Goal: Check status

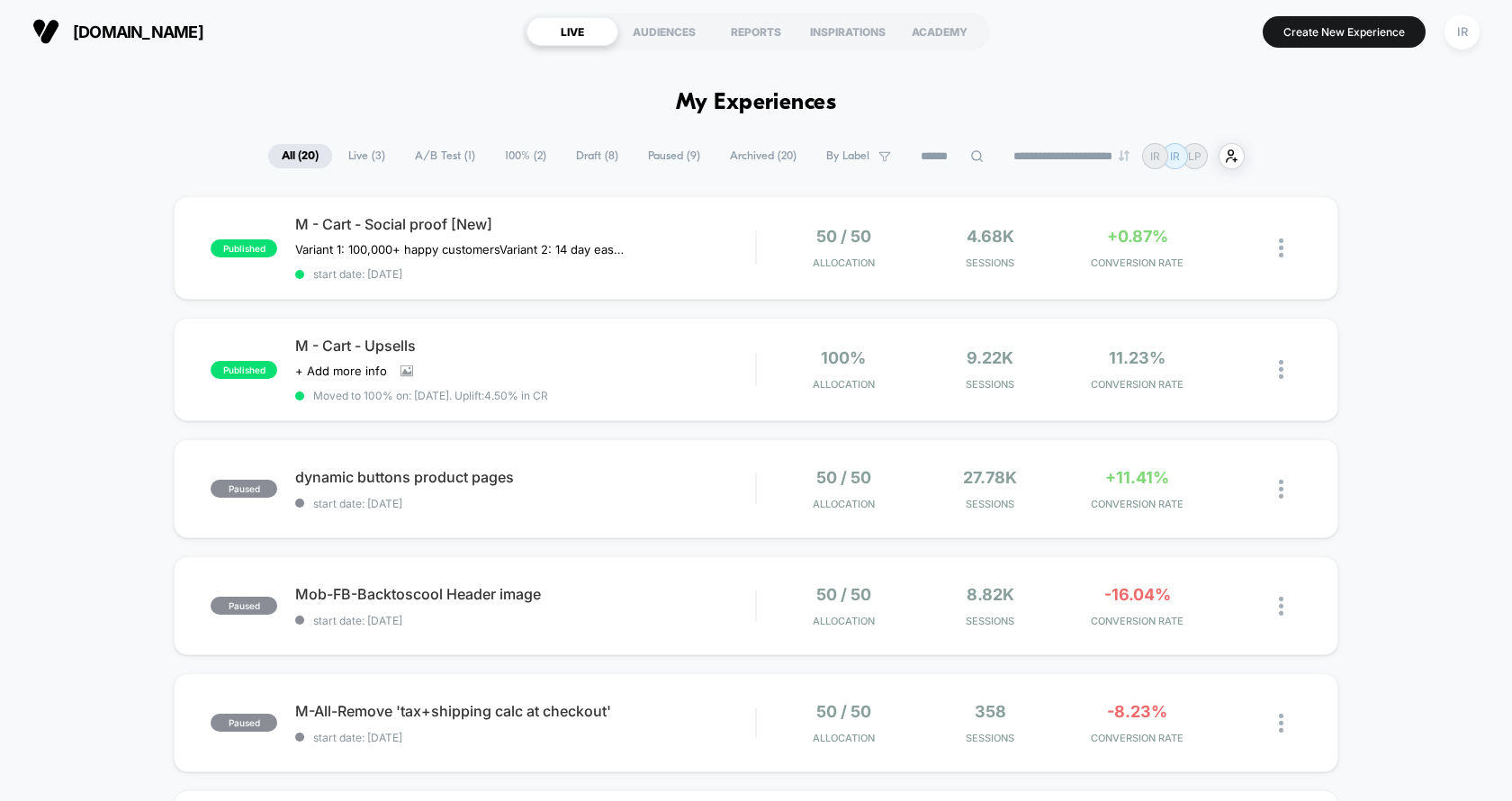
click at [377, 151] on span "Live ( 3 )" at bounding box center [366, 156] width 64 height 24
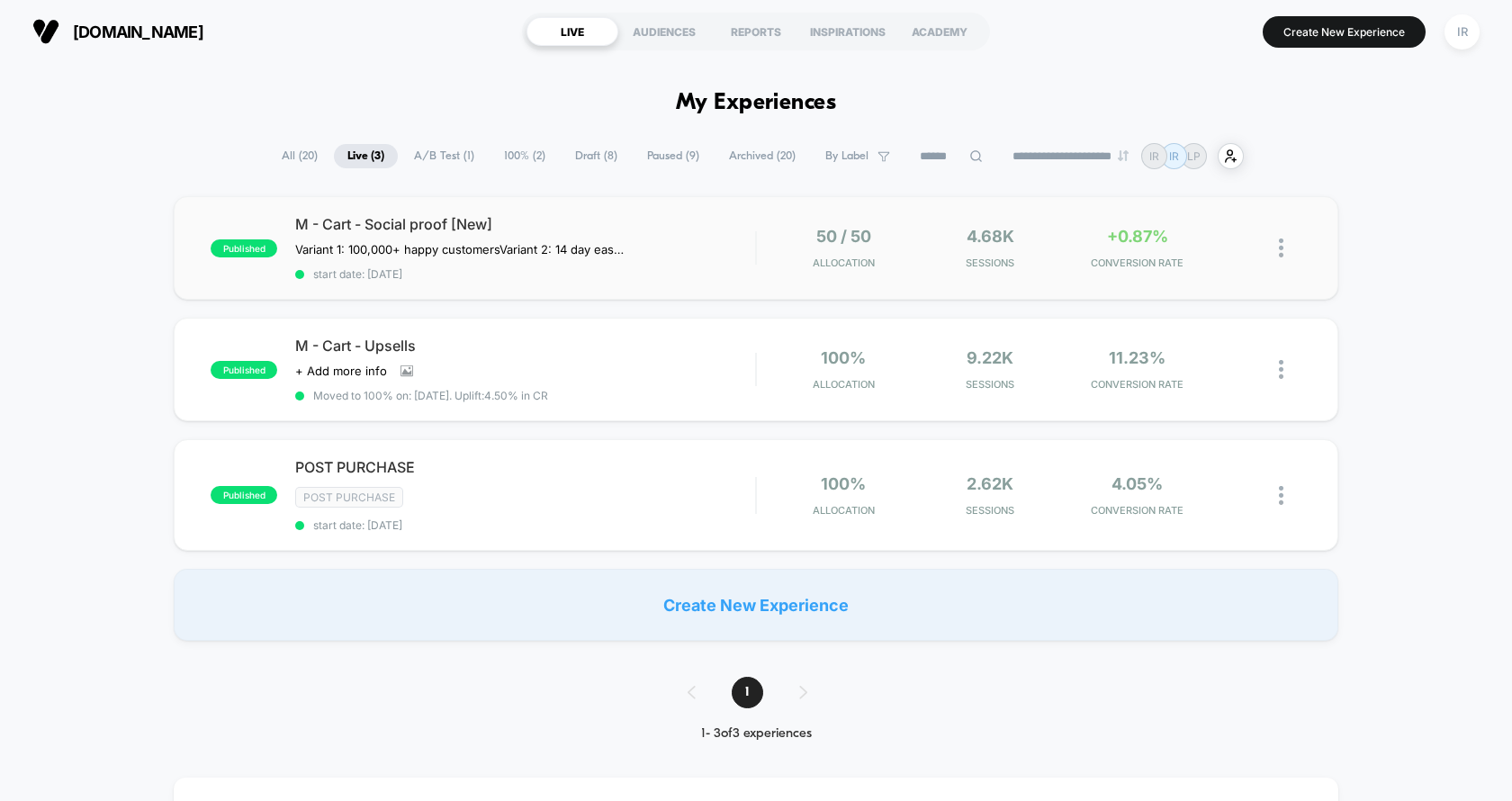
click at [779, 232] on div "50 / 50 Allocation" at bounding box center [844, 248] width 138 height 43
